Goal: Task Accomplishment & Management: Use online tool/utility

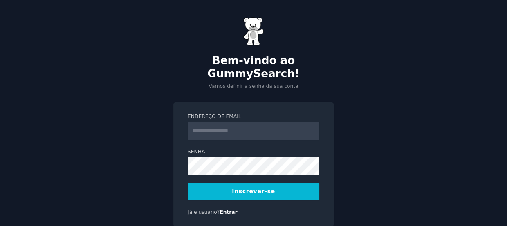
click at [206, 122] on input "Endereço de email" at bounding box center [253, 131] width 132 height 18
type input "**********"
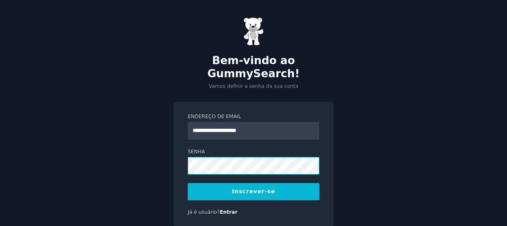
click at [124, 141] on div "**********" at bounding box center [253, 132] width 507 height 264
click at [245, 188] on font "Inscrever-se" at bounding box center [253, 191] width 43 height 7
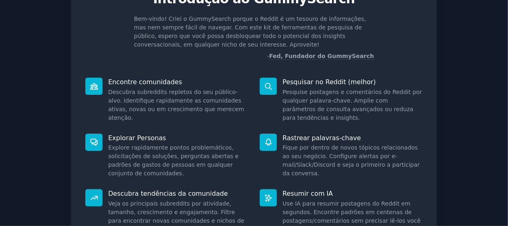
scroll to position [127, 0]
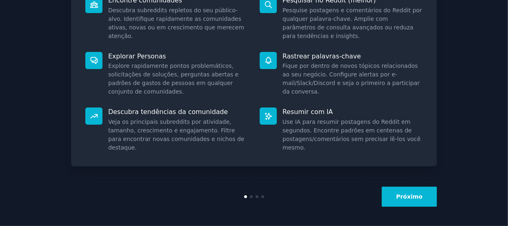
click at [420, 192] on button "Próximo" at bounding box center [409, 197] width 55 height 20
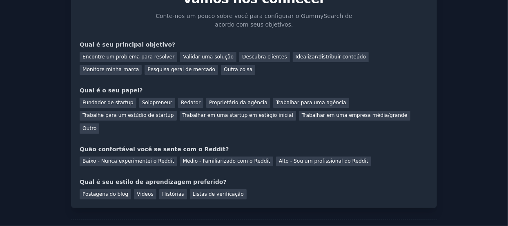
scroll to position [33, 0]
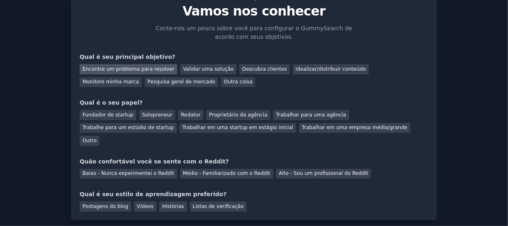
click at [134, 66] on font "Encontre um problema para resolver" at bounding box center [129, 69] width 92 height 6
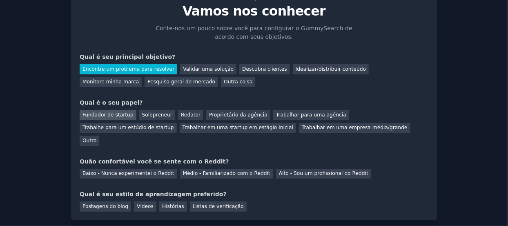
click at [91, 114] on font "Fundador de startup" at bounding box center [108, 115] width 51 height 6
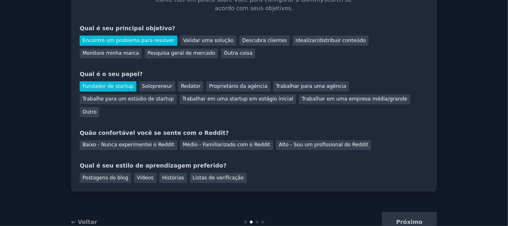
scroll to position [74, 0]
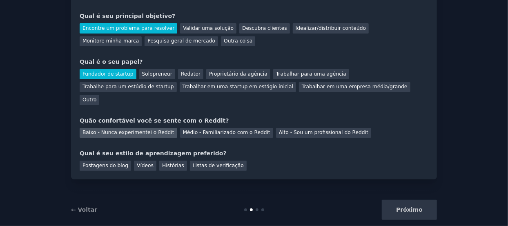
click at [141, 129] on font "Baixo - Nunca experimentei o Reddit" at bounding box center [129, 132] width 92 height 6
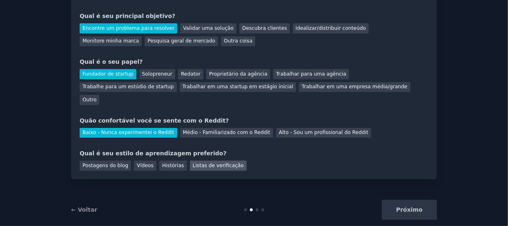
click at [222, 163] on font "Listas de verificação" at bounding box center [218, 166] width 51 height 6
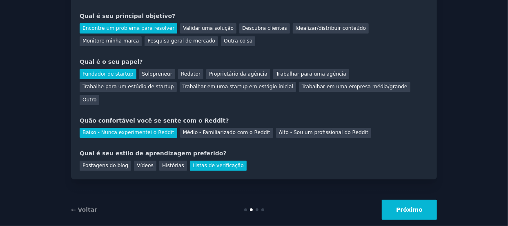
click at [405, 206] on font "Próximo" at bounding box center [409, 209] width 27 height 7
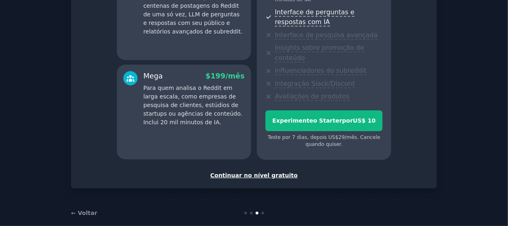
scroll to position [208, 0]
click at [270, 172] on font "Continuar no nível gratuito" at bounding box center [253, 175] width 87 height 7
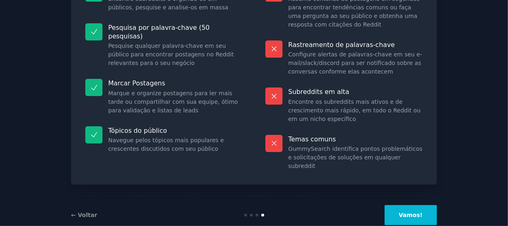
scroll to position [126, 0]
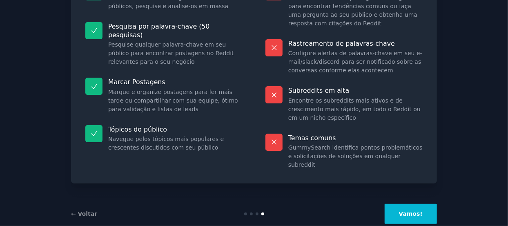
click at [412, 210] on font "Vamos!" at bounding box center [411, 213] width 24 height 7
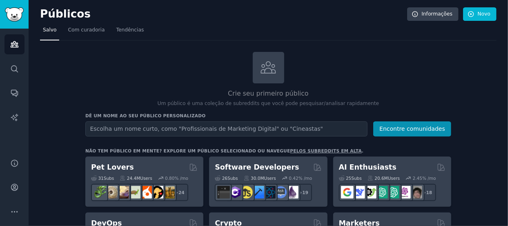
click at [217, 130] on input "text" at bounding box center [226, 128] width 282 height 15
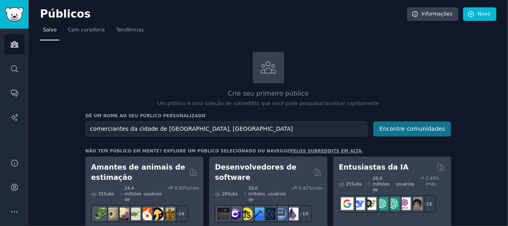
type input "comerciantes da cidade de Cabo Frio, RJ"
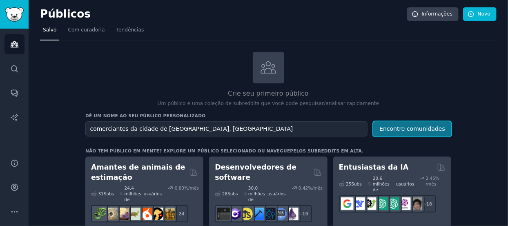
click at [425, 127] on font "Encontre comunidades" at bounding box center [412, 128] width 66 height 7
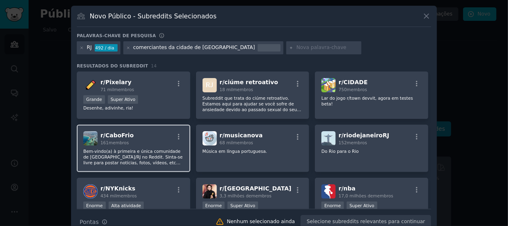
click at [134, 139] on div "r/ CaboFrio 161 membros" at bounding box center [133, 138] width 100 height 14
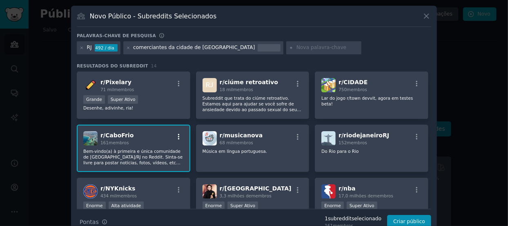
click at [176, 135] on icon "button" at bounding box center [178, 136] width 7 height 7
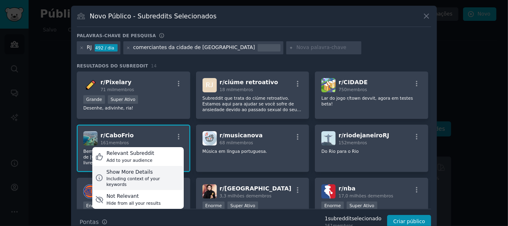
click at [147, 174] on div "Show More Details" at bounding box center [143, 172] width 74 height 7
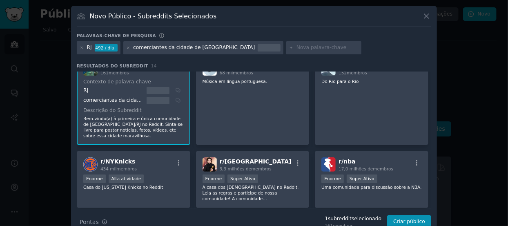
scroll to position [82, 0]
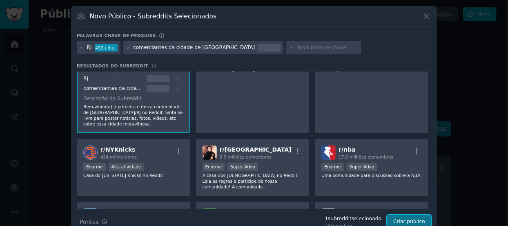
click at [408, 219] on font "Criar público" at bounding box center [409, 222] width 32 height 6
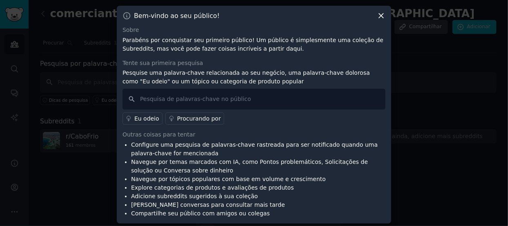
click at [382, 15] on icon at bounding box center [381, 15] width 9 height 9
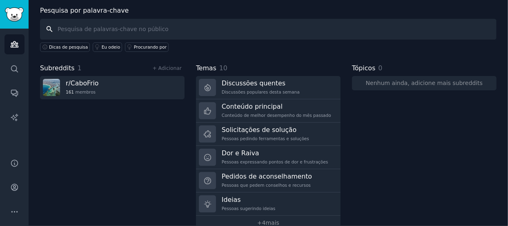
scroll to position [54, 0]
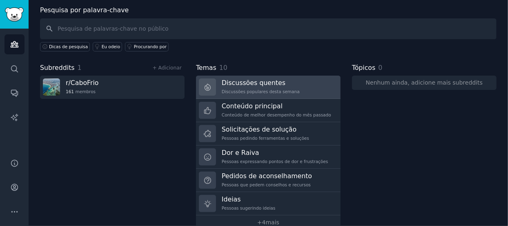
click at [261, 79] on font "Discussões quentes" at bounding box center [254, 83] width 64 height 8
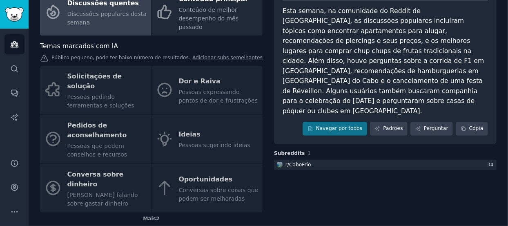
scroll to position [42, 0]
